Goal: Obtain resource: Download file/media

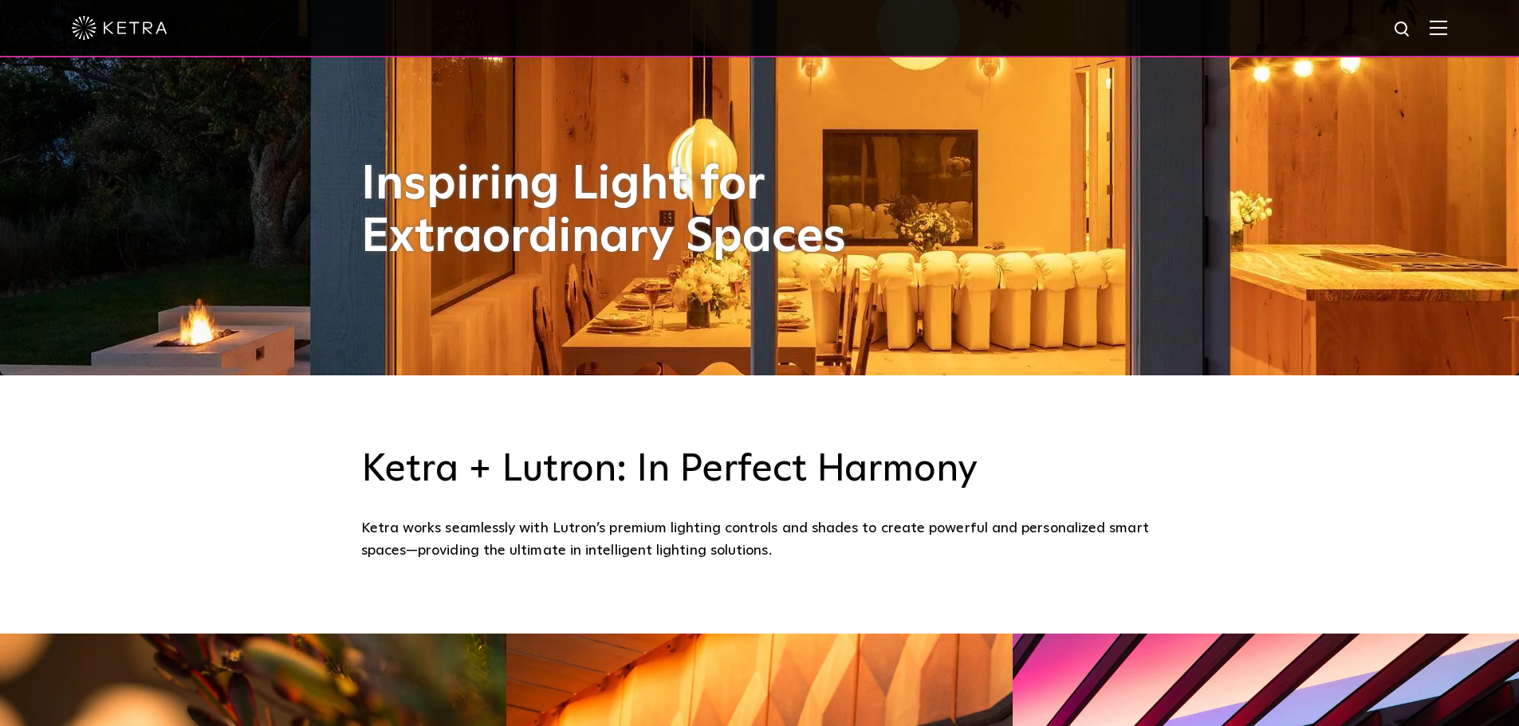
scroll to position [164, 0]
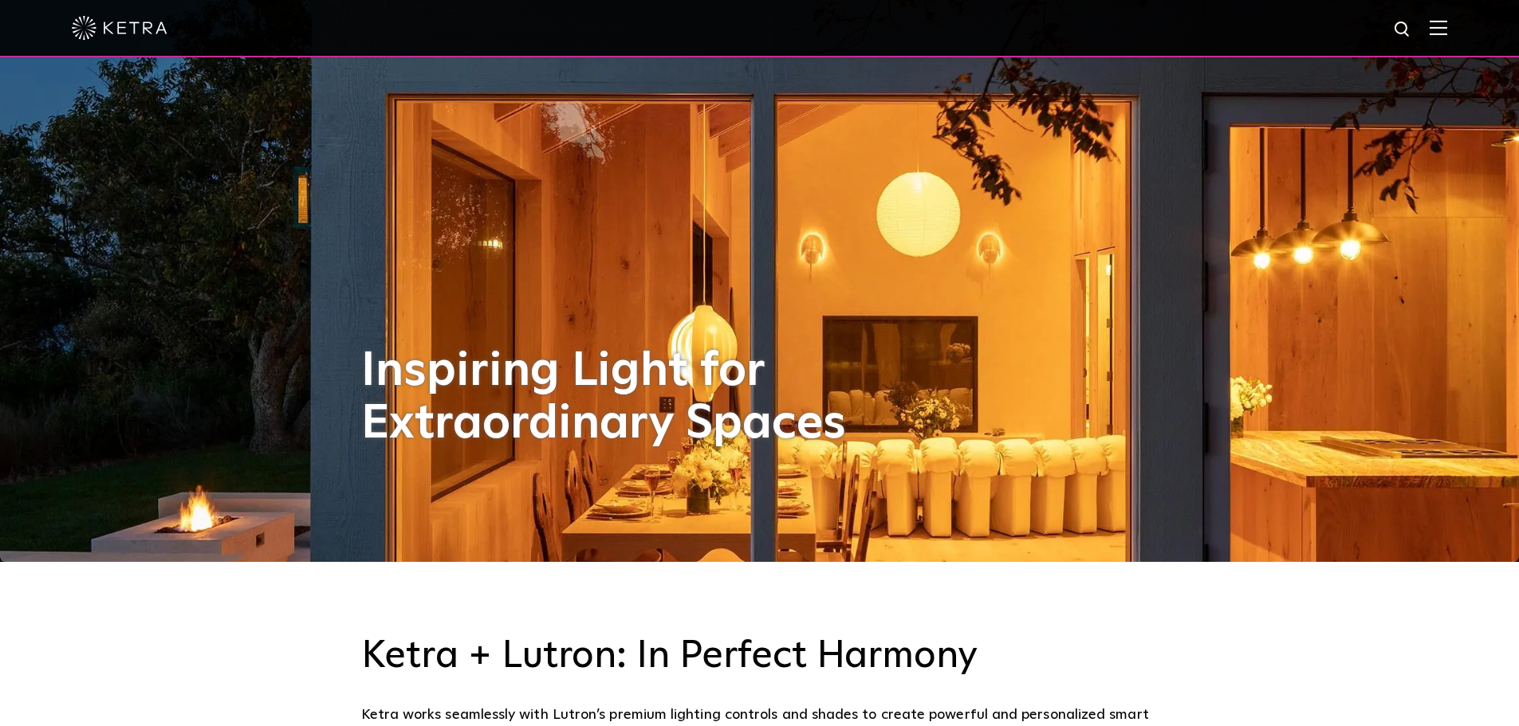
click at [1447, 27] on img at bounding box center [1439, 27] width 18 height 15
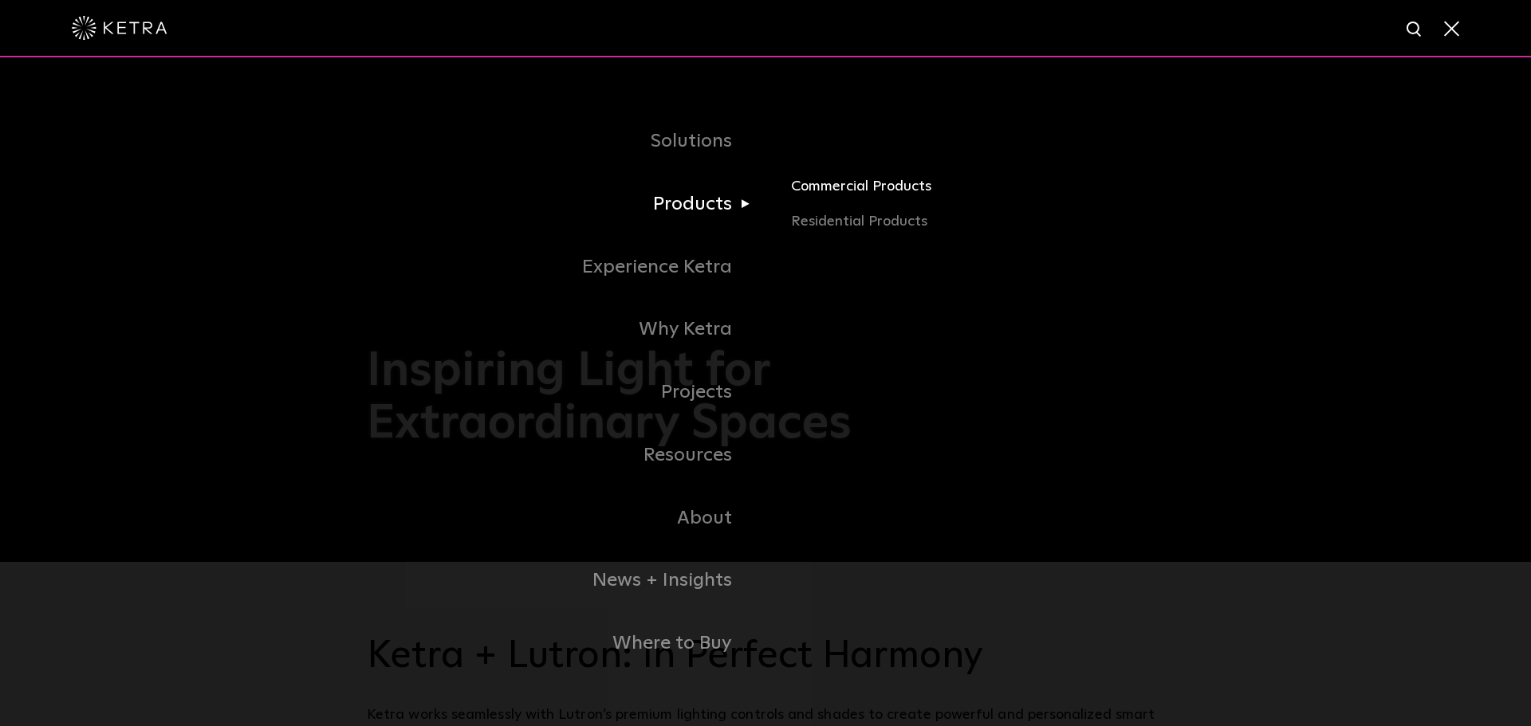
click at [853, 189] on link "Commercial Products" at bounding box center [977, 192] width 373 height 35
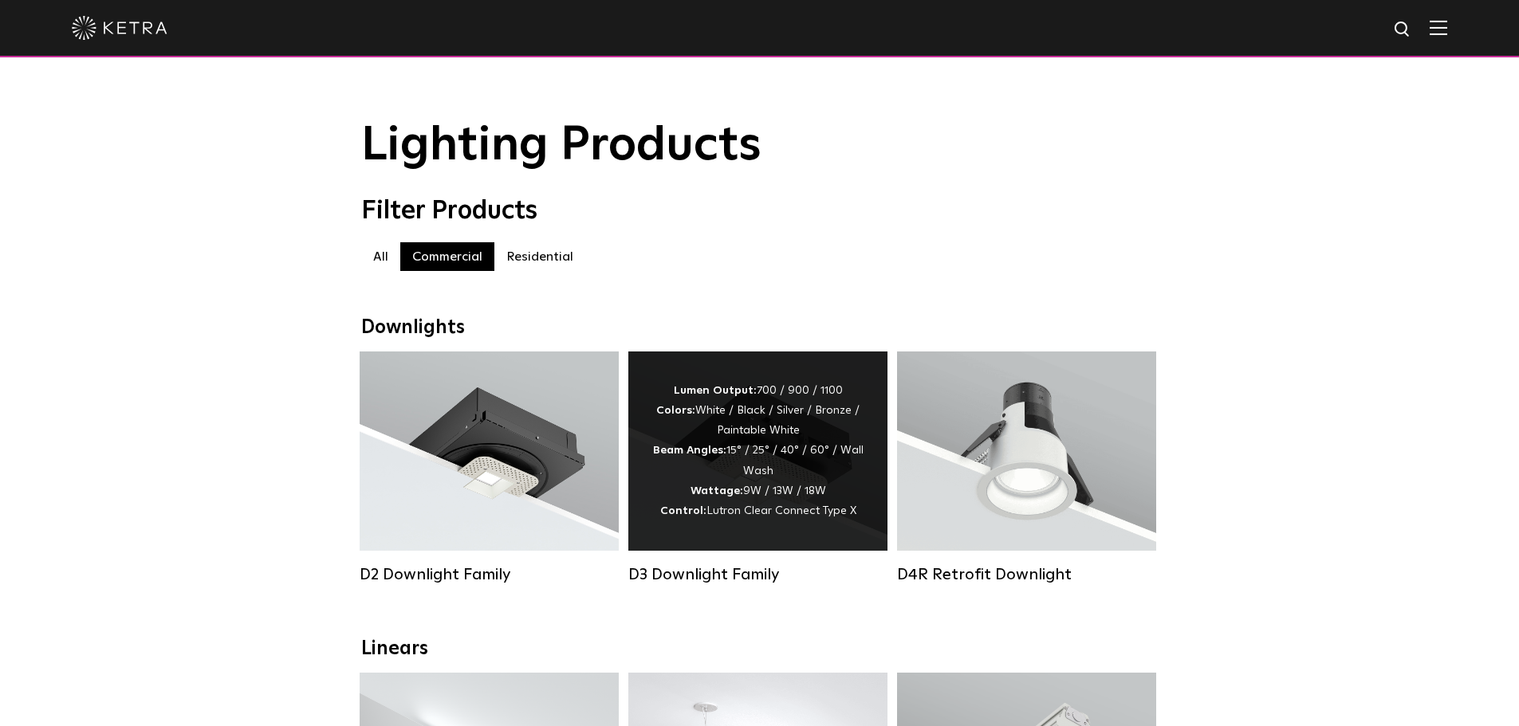
click at [769, 474] on div "Lumen Output: 700 / 900 / 1100 Colors: White / Black / Silver / Bronze / Painta…" at bounding box center [757, 451] width 211 height 140
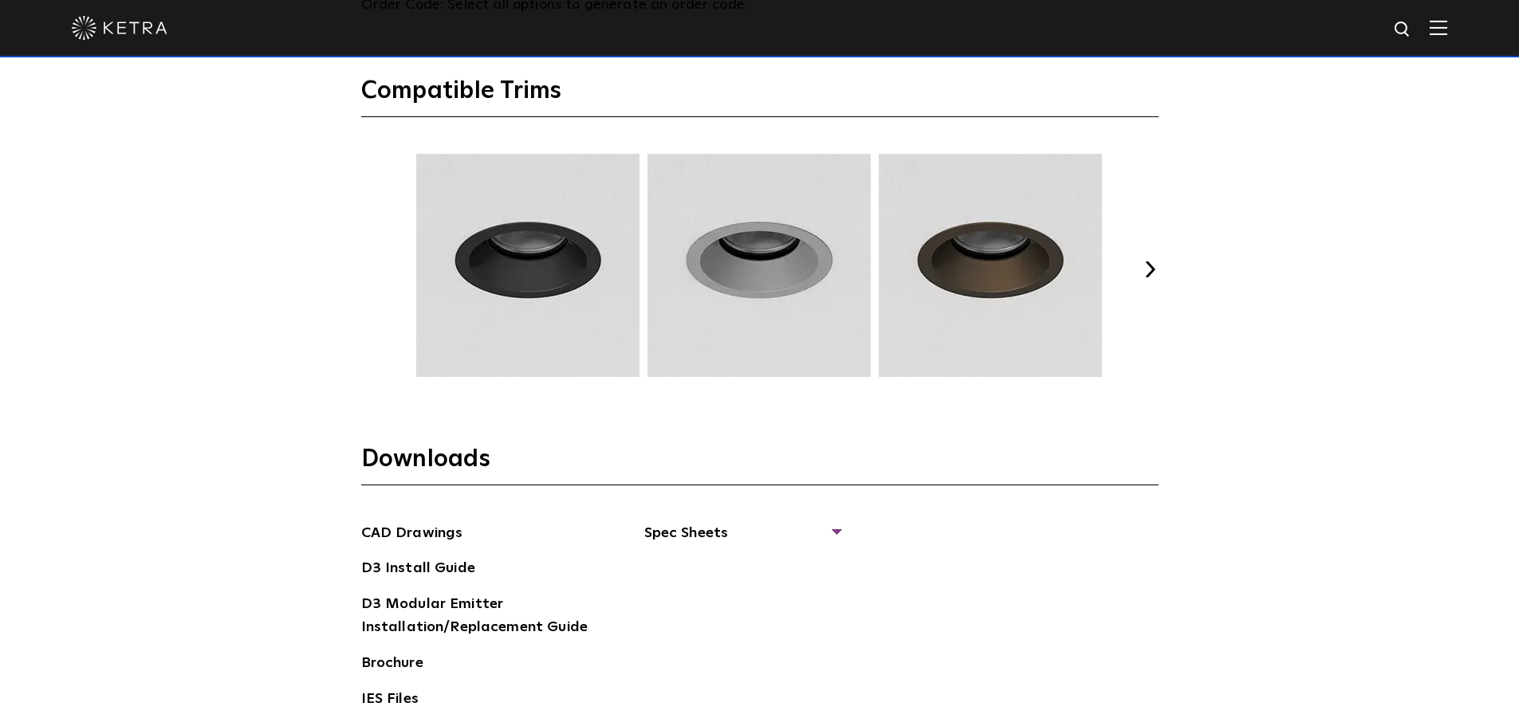
scroll to position [2392, 0]
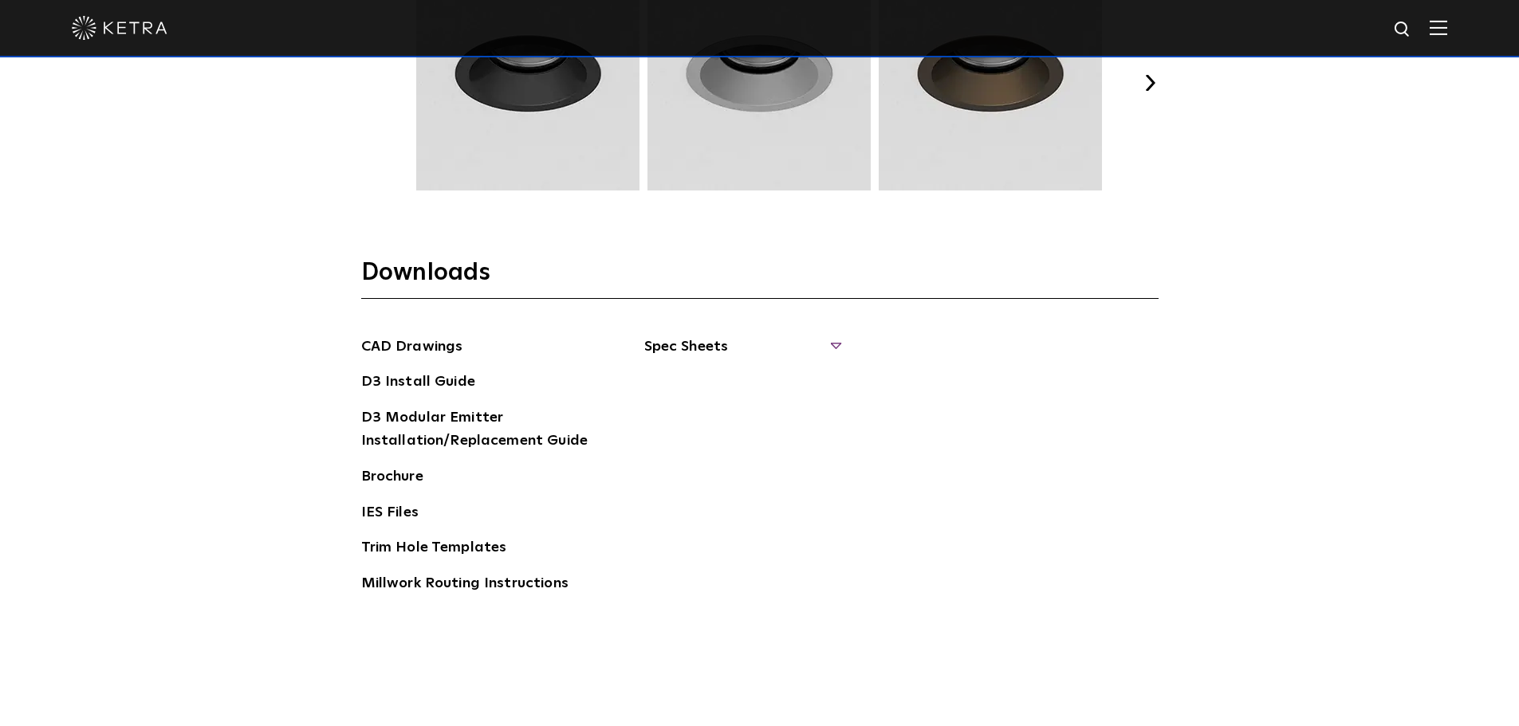
click at [834, 343] on span "Spec Sheets" at bounding box center [741, 353] width 195 height 35
click at [738, 385] on link "D3 Adjustable Round" at bounding box center [724, 383] width 121 height 18
